Goal: Task Accomplishment & Management: Manage account settings

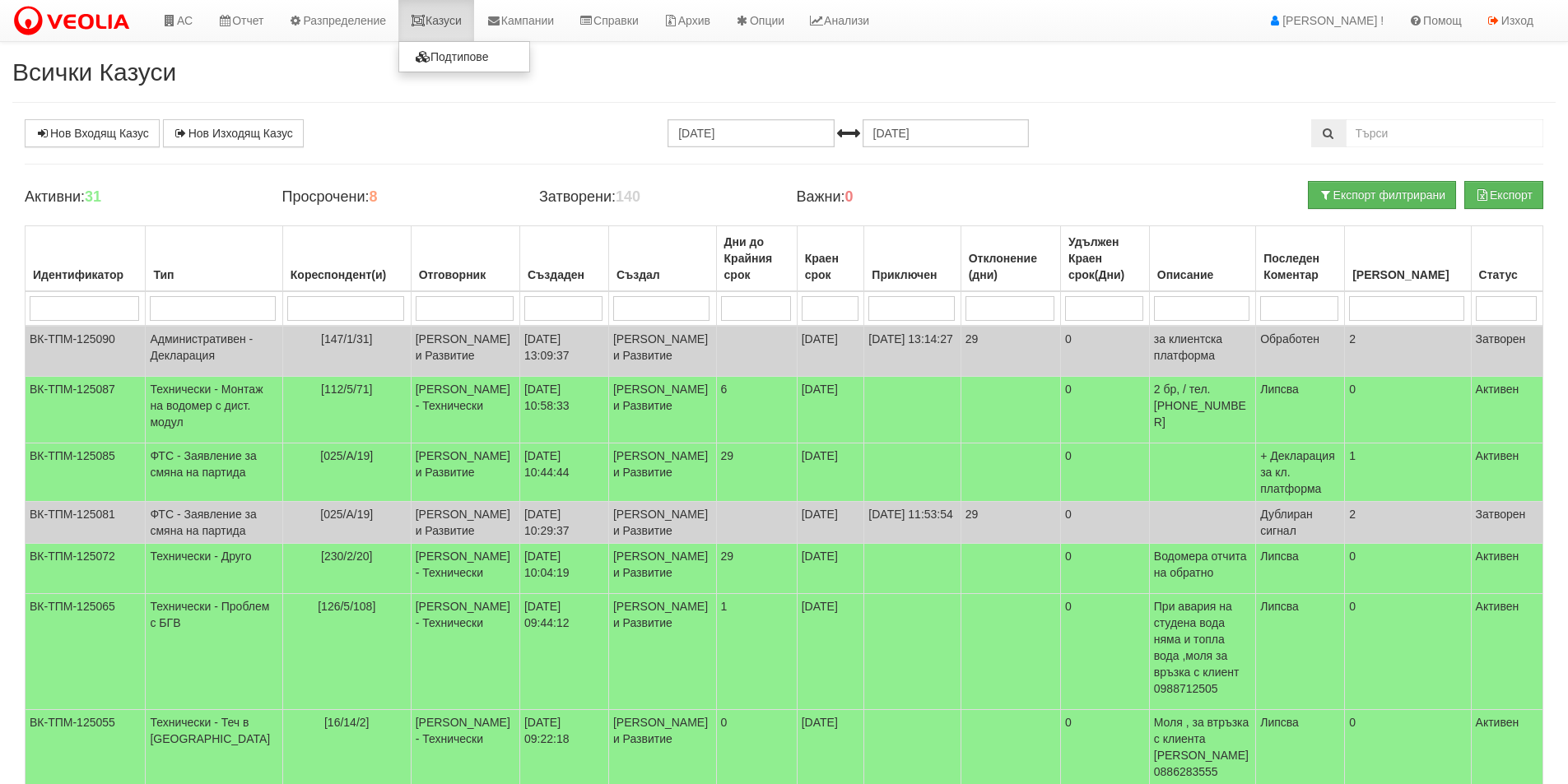
click at [442, 14] on link "Казуси" at bounding box center [436, 20] width 76 height 42
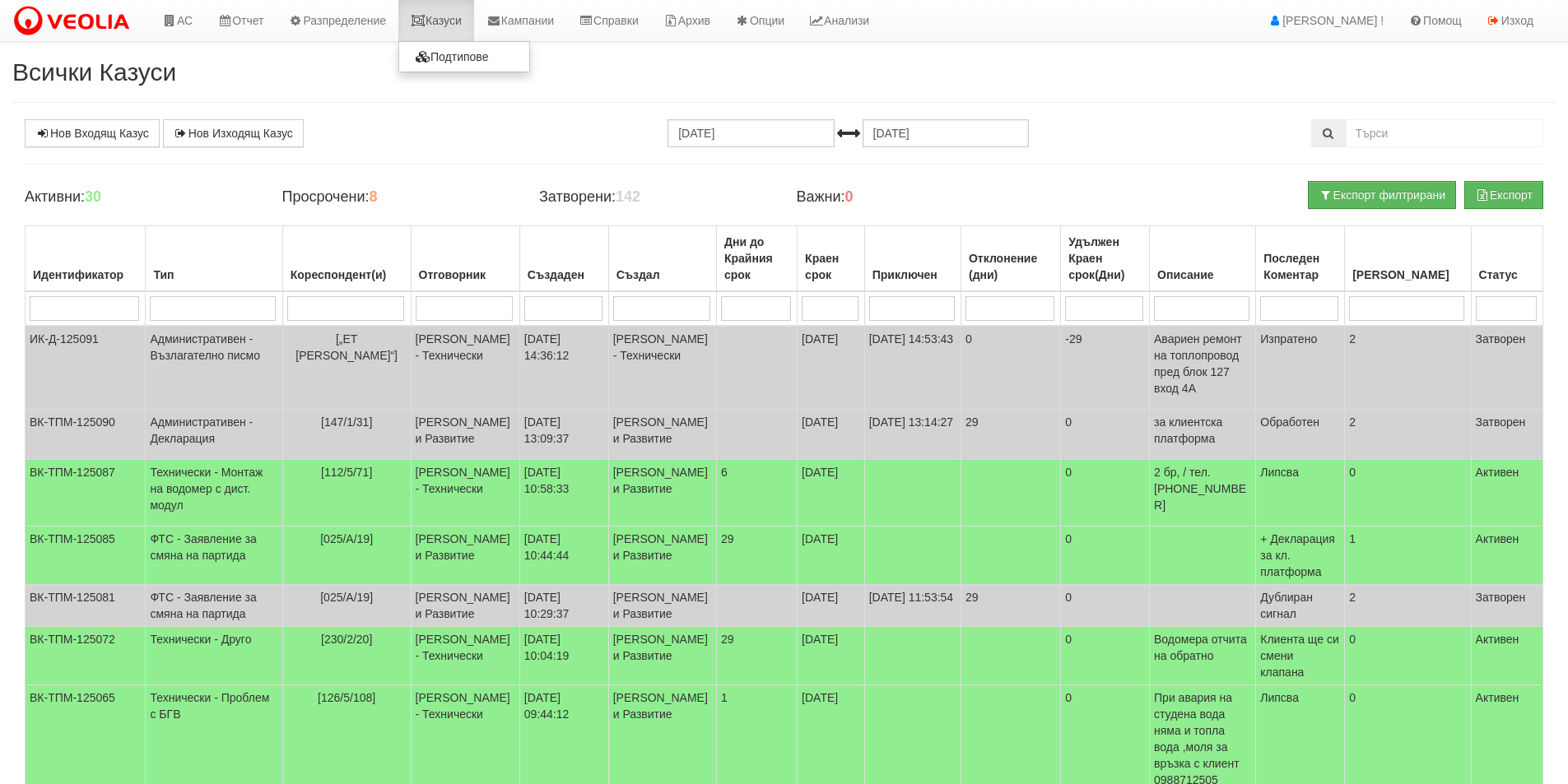
click at [467, 14] on link "Казуси" at bounding box center [436, 20] width 76 height 42
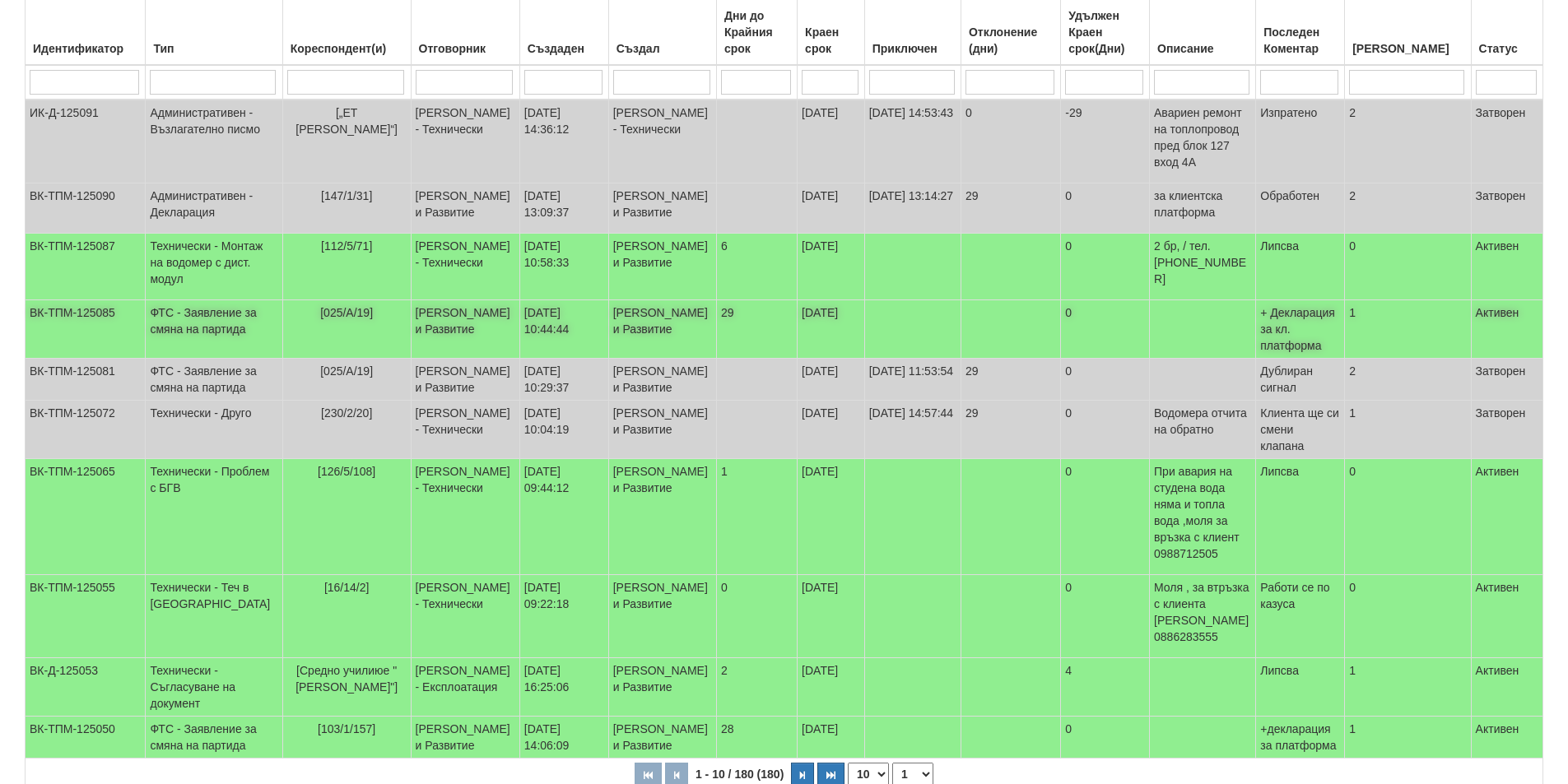
scroll to position [256, 0]
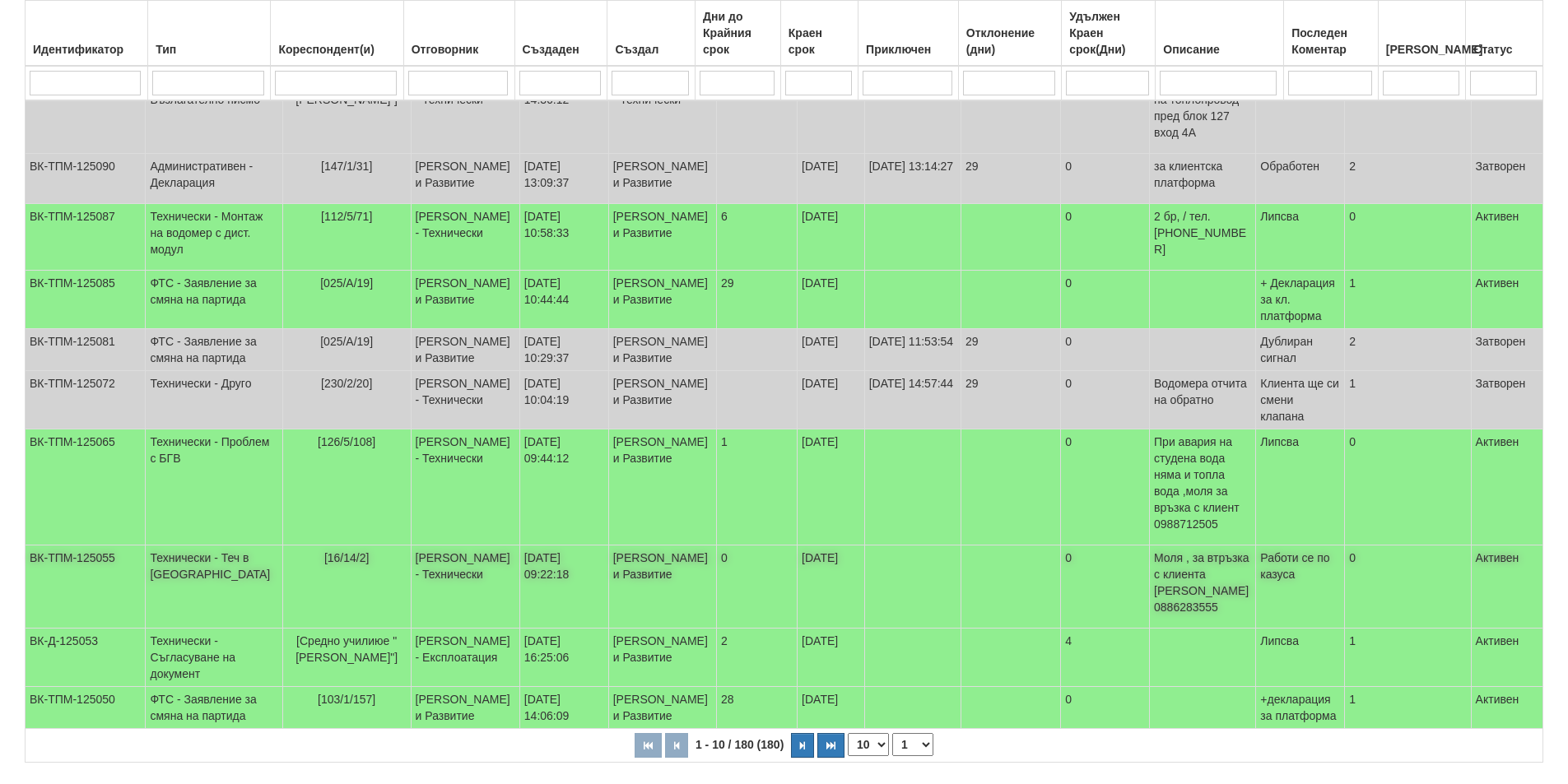
click at [716, 629] on td "0" at bounding box center [755, 587] width 80 height 83
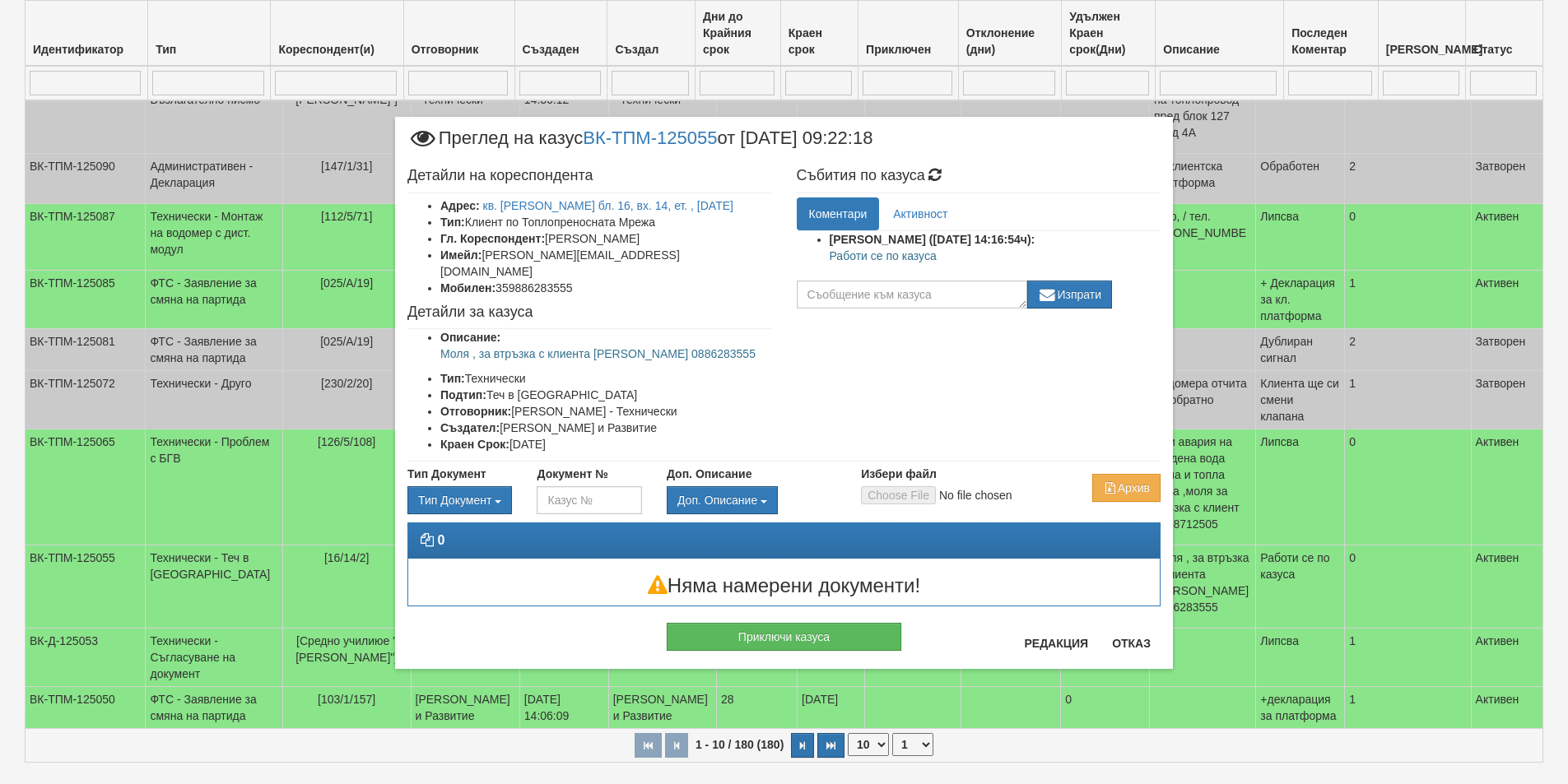
click at [1130, 633] on div "Приключи казуса" at bounding box center [784, 629] width 778 height 44
click at [1140, 627] on div "Приключи казуса" at bounding box center [784, 629] width 778 height 44
click at [1129, 639] on button "Отказ" at bounding box center [1130, 644] width 58 height 27
